Goal: Transaction & Acquisition: Purchase product/service

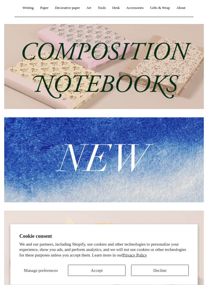
click at [103, 276] on button "Accept" at bounding box center [97, 270] width 58 height 11
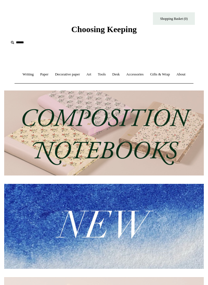
click at [139, 74] on link "Accessories +" at bounding box center [135, 74] width 23 height 15
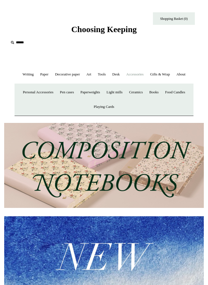
click at [89, 73] on link "Art +" at bounding box center [89, 74] width 10 height 15
click at [72, 74] on link "Decorative paper +" at bounding box center [67, 74] width 30 height 15
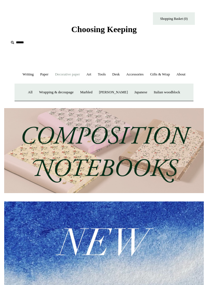
click at [41, 73] on link "Paper +" at bounding box center [44, 74] width 14 height 15
click at [25, 73] on link "Writing +" at bounding box center [28, 74] width 17 height 15
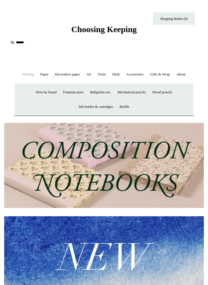
click at [19, 42] on input "text" at bounding box center [43, 42] width 69 height 10
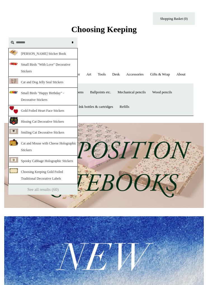
type input "*******"
click at [55, 53] on link "[PERSON_NAME] Sticker Book" at bounding box center [42, 53] width 69 height 11
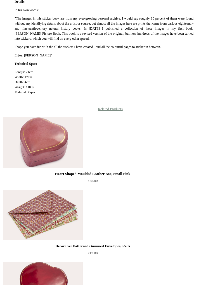
scroll to position [303, 0]
